Goal: Book appointment/travel/reservation: Book appointment/travel/reservation

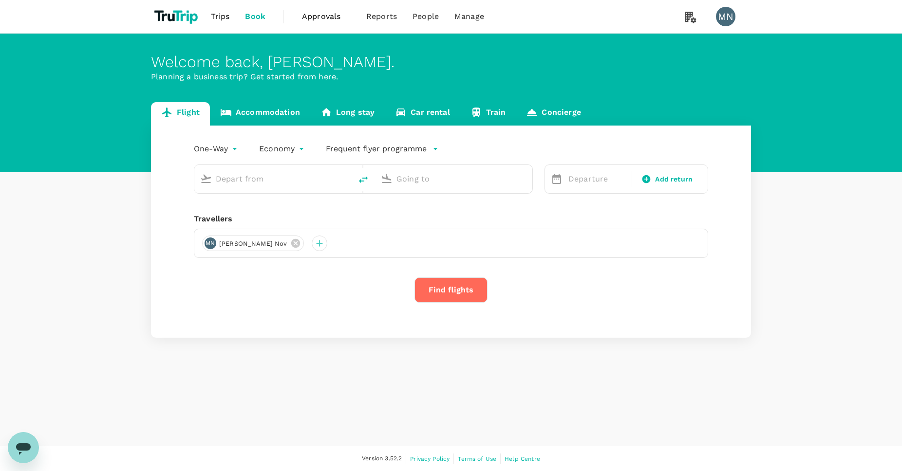
type input "[PERSON_NAME] (DJB)"
type input "Singapore Changi (SIN)"
type input "[PERSON_NAME] (DJB)"
type input "Singapore Changi (SIN)"
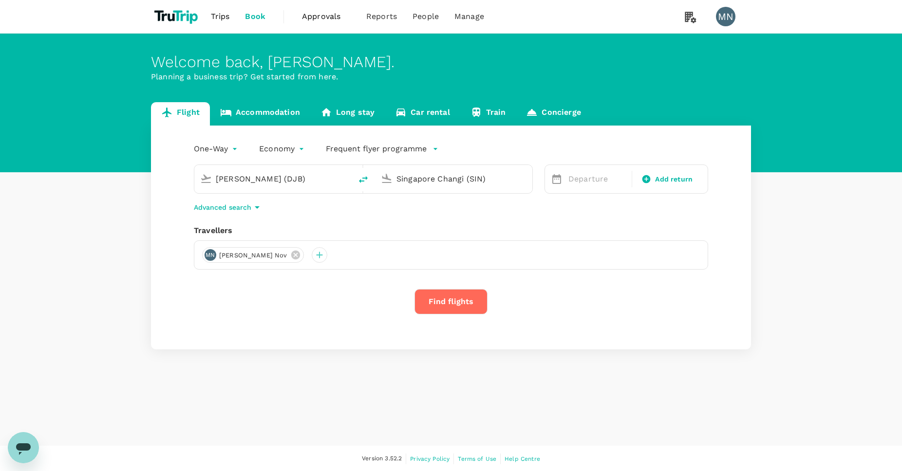
click at [248, 112] on link "Accommodation" at bounding box center [260, 113] width 100 height 23
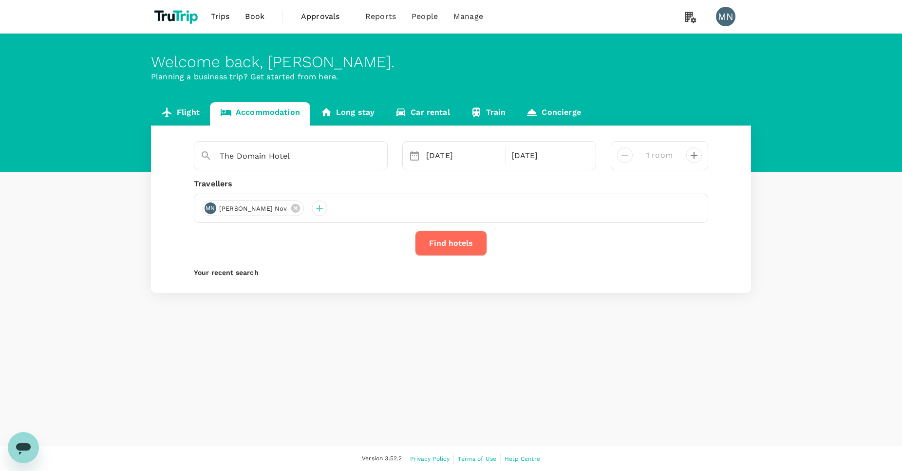
click at [461, 243] on button "Find hotels" at bounding box center [451, 243] width 72 height 25
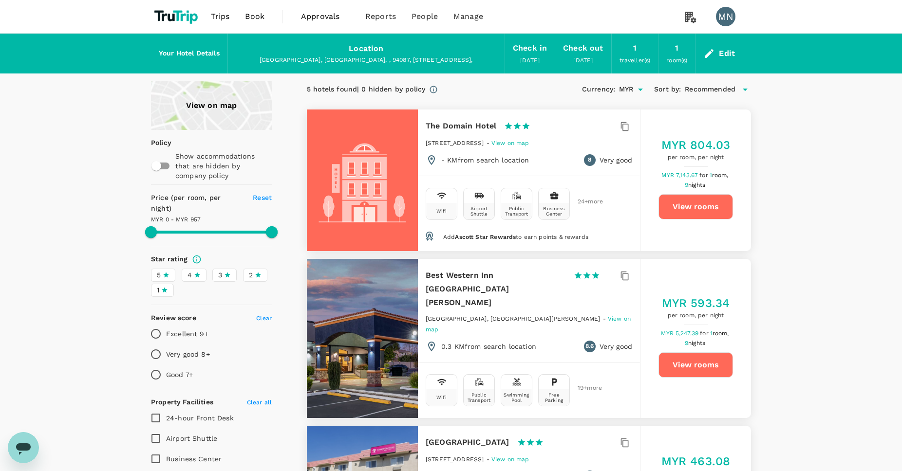
type input "956"
